Goal: Task Accomplishment & Management: Use online tool/utility

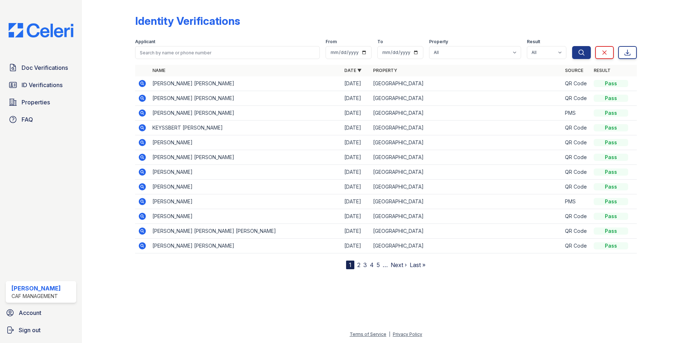
click at [41, 77] on div "Doc Verifications ID Verifications Properties FAQ" at bounding box center [41, 93] width 76 height 66
click at [44, 83] on span "ID Verifications" at bounding box center [42, 85] width 41 height 9
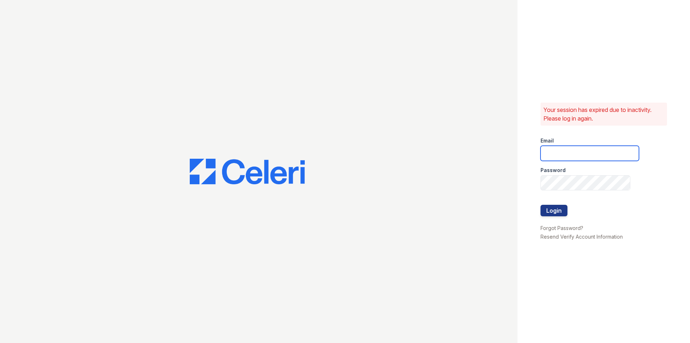
type input "greentree.pm@cafmanagement.com"
click at [569, 216] on div at bounding box center [590, 219] width 98 height 7
click at [565, 217] on div at bounding box center [590, 219] width 98 height 7
click at [560, 215] on button "Login" at bounding box center [554, 211] width 27 height 12
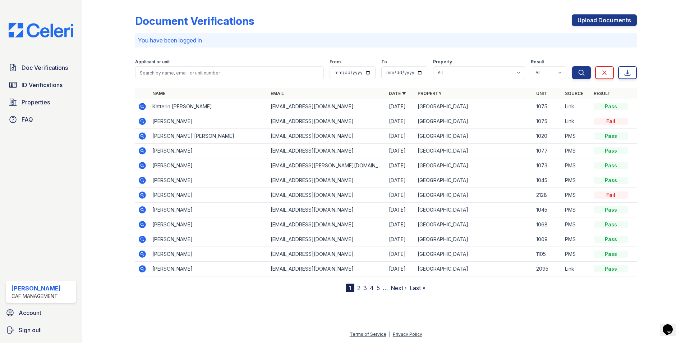
click at [144, 120] on icon at bounding box center [142, 121] width 7 height 7
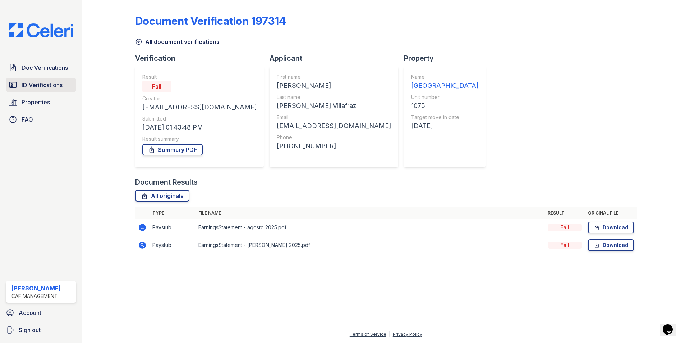
click at [35, 82] on span "ID Verifications" at bounding box center [42, 85] width 41 height 9
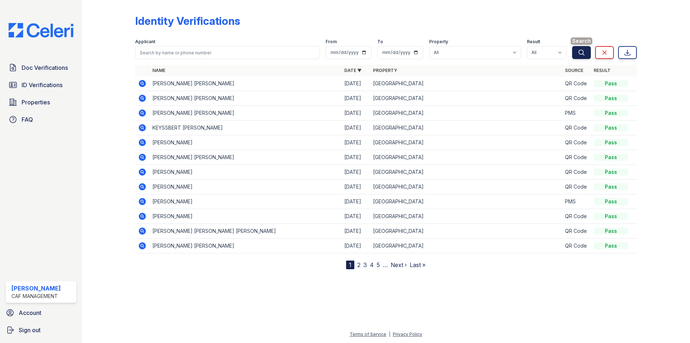
click at [588, 54] on button "Search" at bounding box center [581, 52] width 19 height 13
click at [100, 141] on div at bounding box center [114, 136] width 42 height 266
click at [41, 88] on span "ID Verifications" at bounding box center [42, 85] width 41 height 9
